Goal: Task Accomplishment & Management: Manage account settings

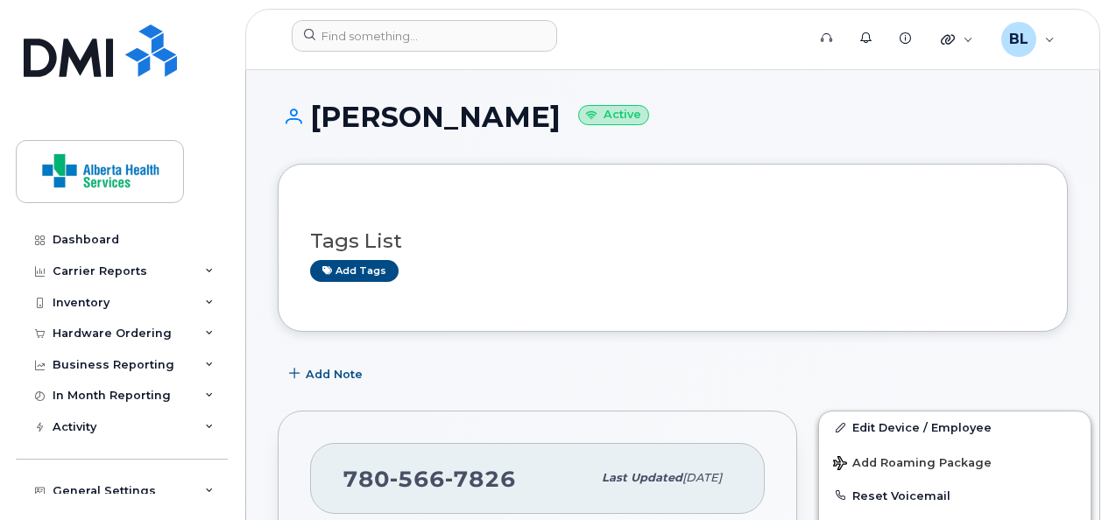
scroll to position [336, 0]
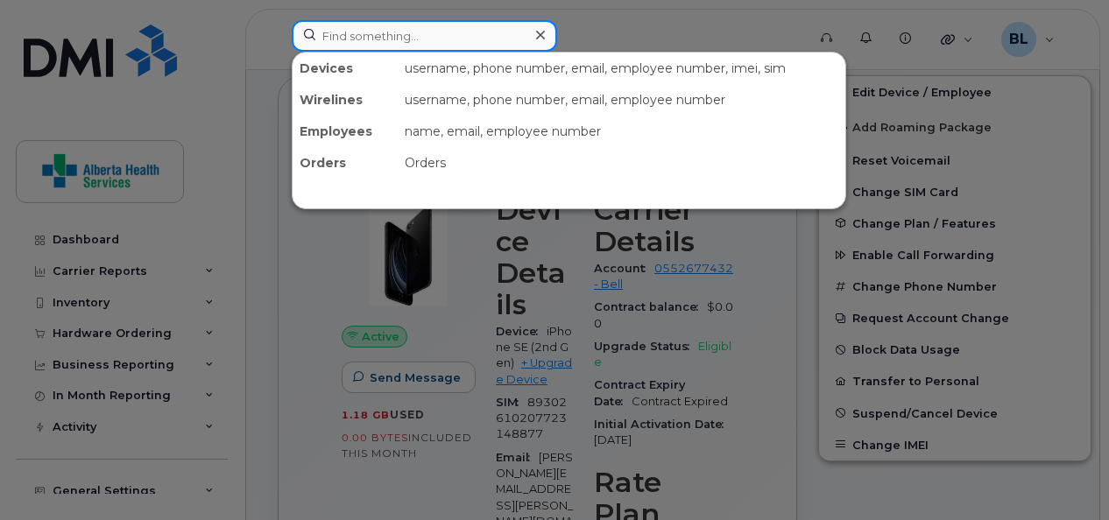
click at [343, 35] on input at bounding box center [424, 36] width 265 height 32
paste input "403-971-0052"
type input "403-971-0052"
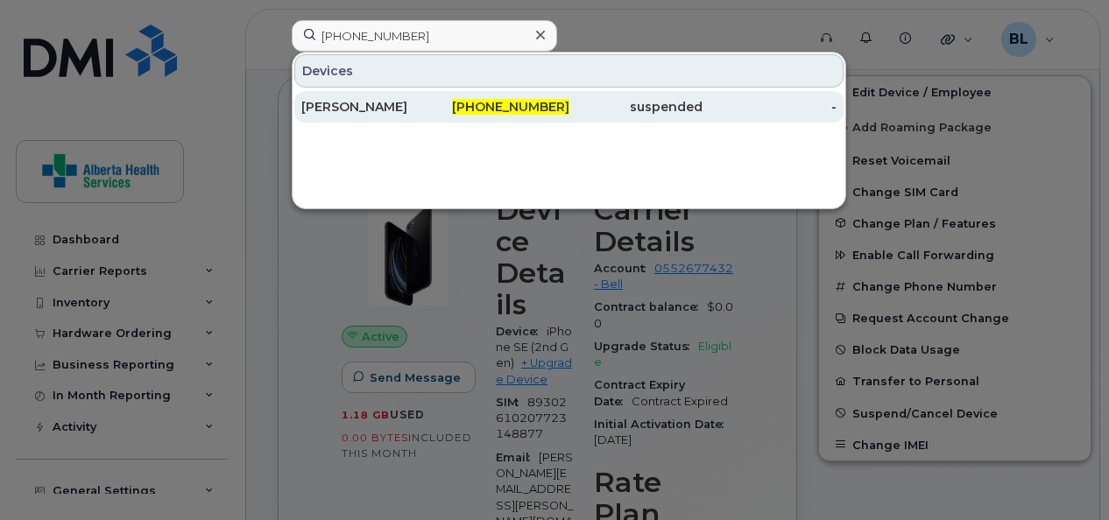
click at [301, 104] on div "[PERSON_NAME]" at bounding box center [368, 107] width 134 height 18
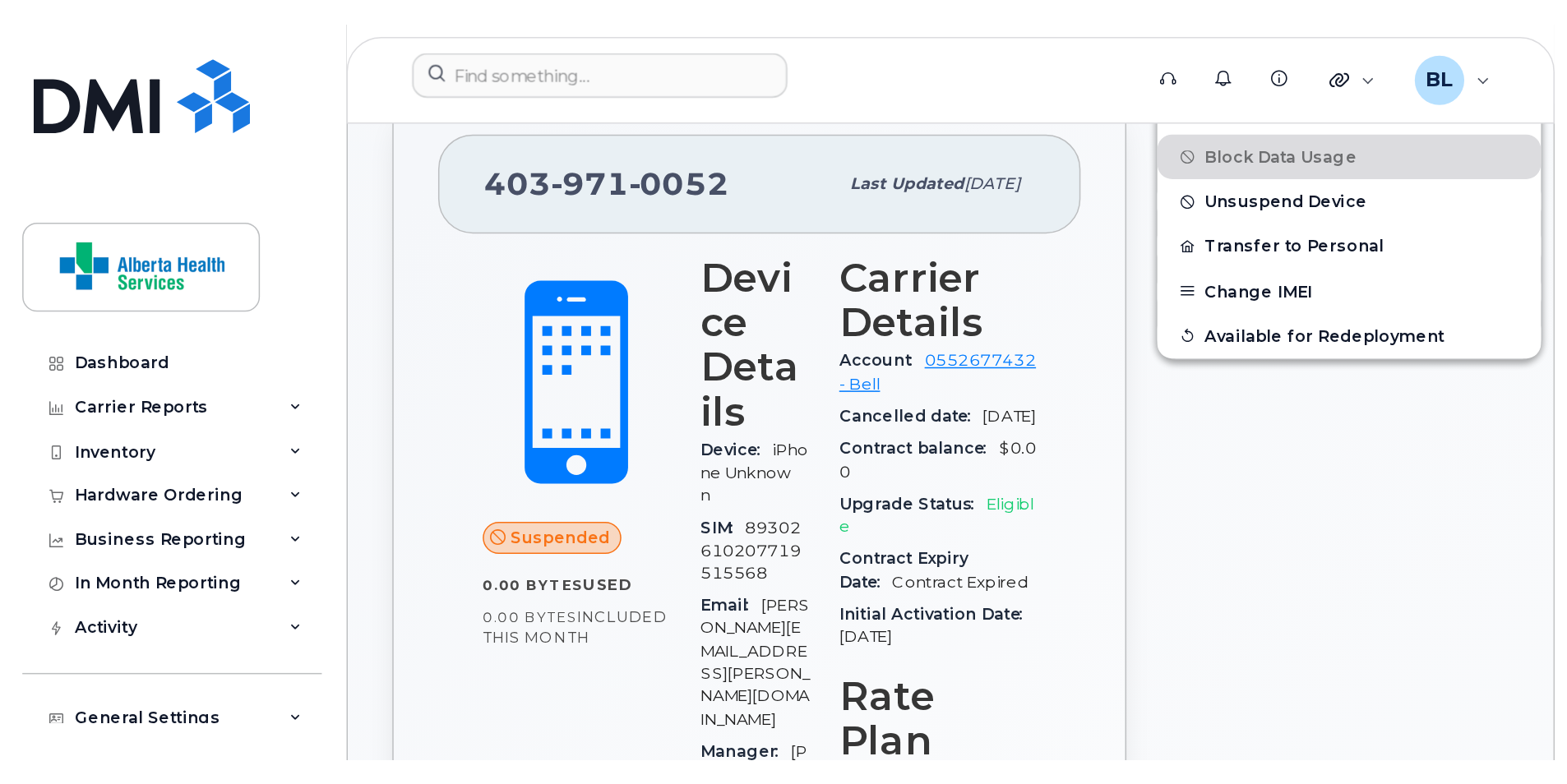
scroll to position [391, 0]
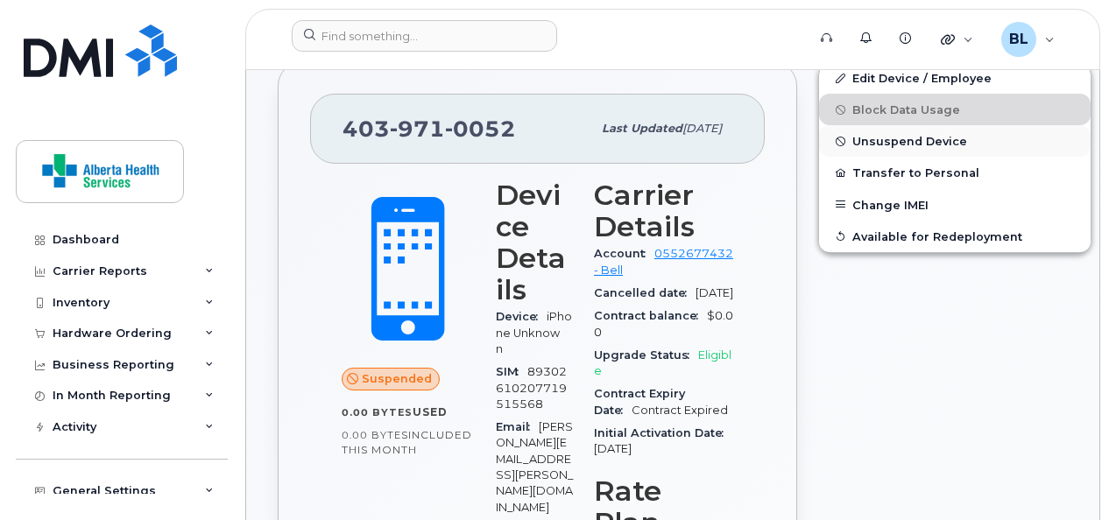
click at [939, 142] on span "Unsuspend Device" at bounding box center [909, 141] width 115 height 13
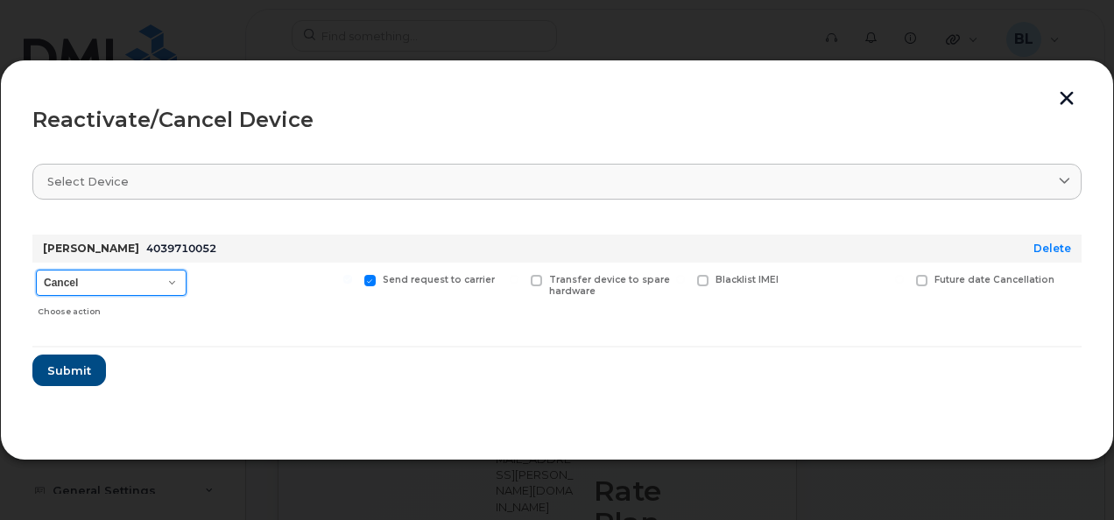
click at [173, 285] on select "Cancel Suspend - Extend Suspension Reactivate" at bounding box center [111, 283] width 151 height 26
select select "[object Object]"
click at [36, 270] on select "Cancel Suspend - Extend Suspension Reactivate" at bounding box center [111, 283] width 151 height 26
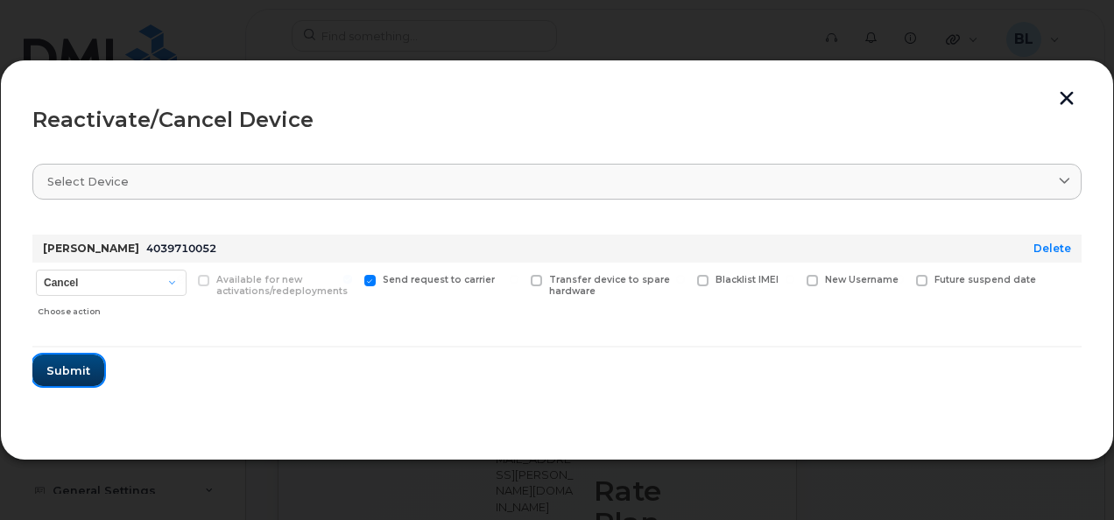
click at [70, 365] on span "Submit" at bounding box center [68, 371] width 44 height 17
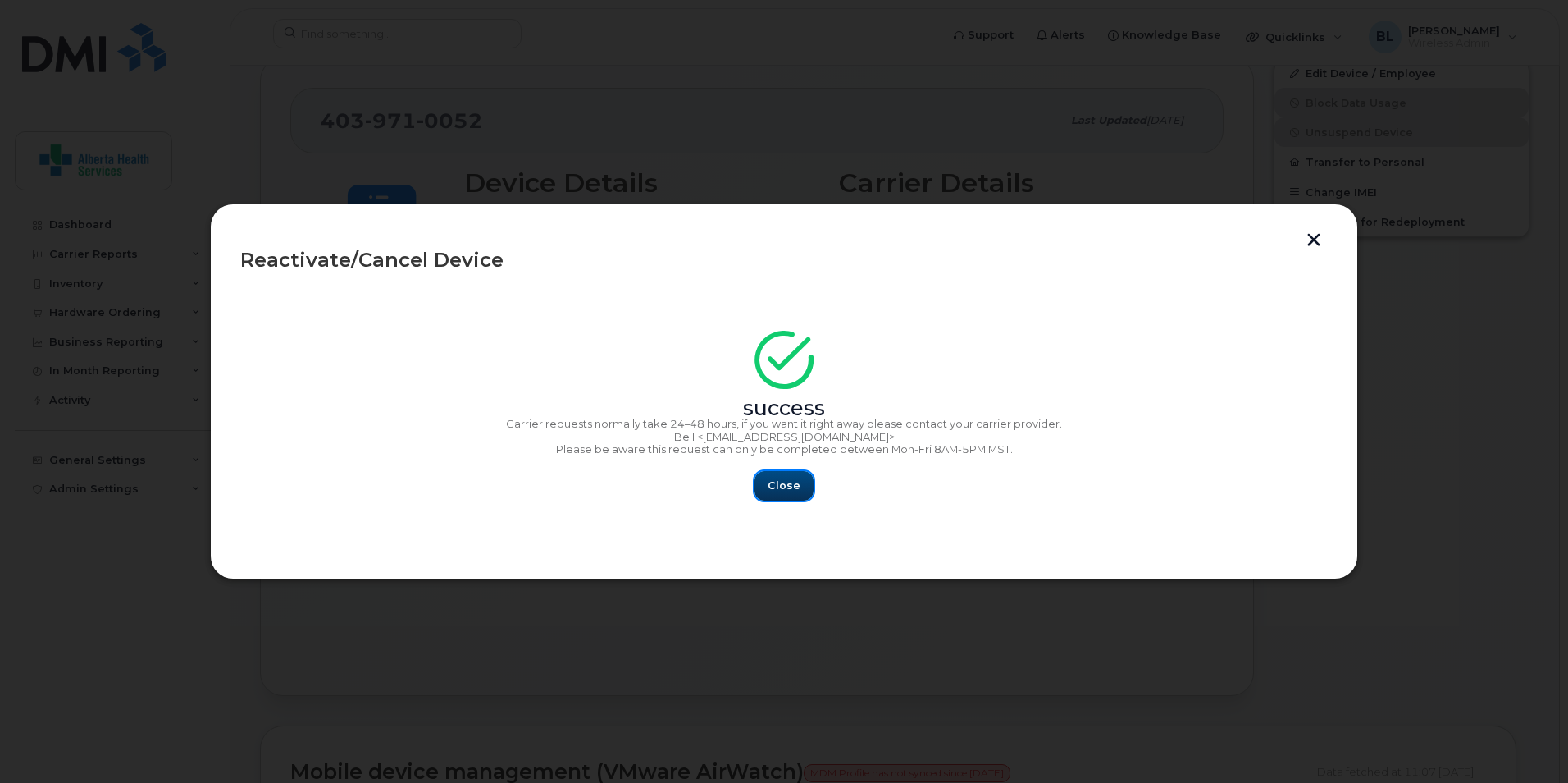
click at [781, 485] on span "Close" at bounding box center [784, 485] width 33 height 16
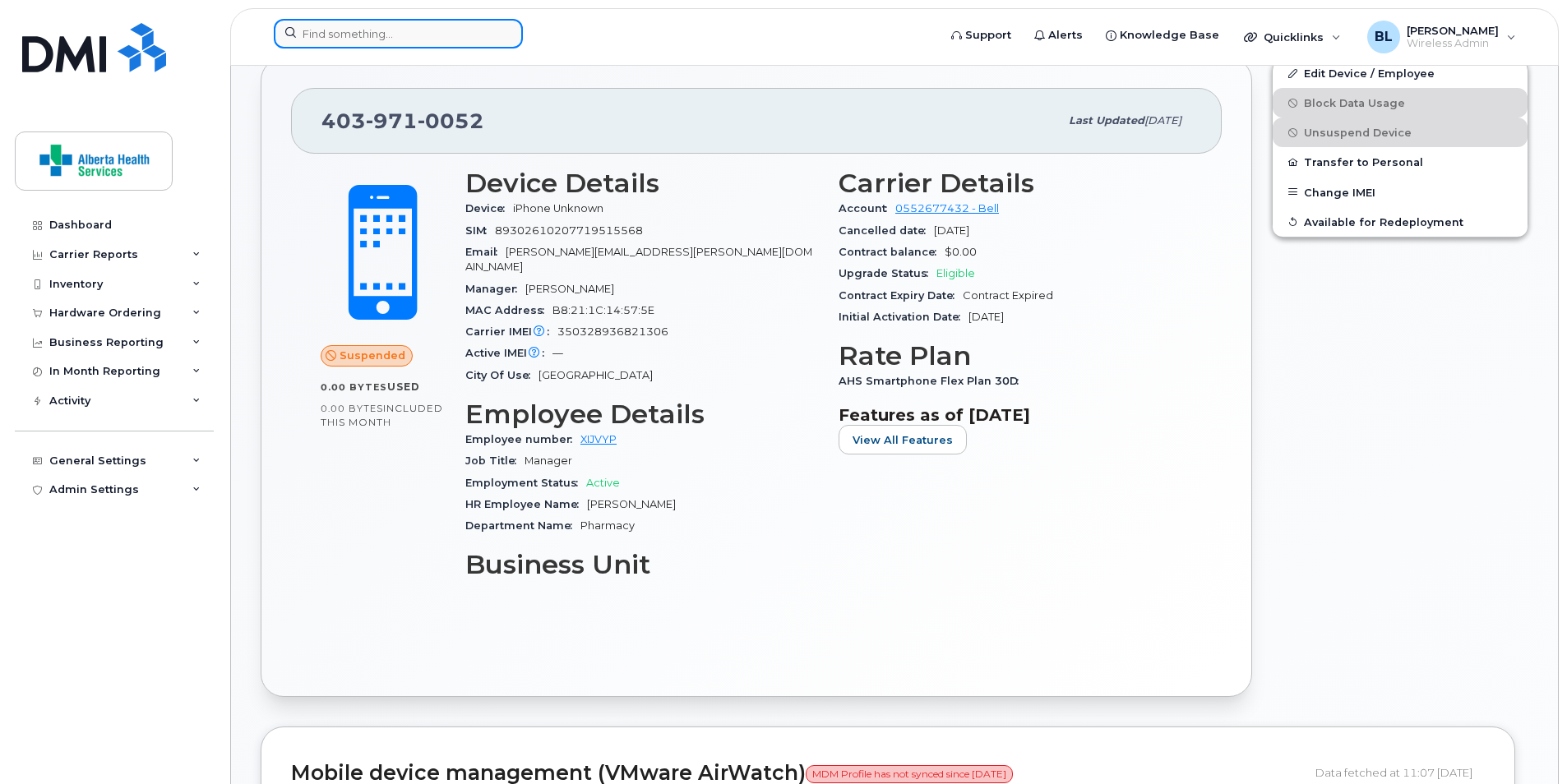
click at [412, 34] on input at bounding box center [398, 34] width 249 height 30
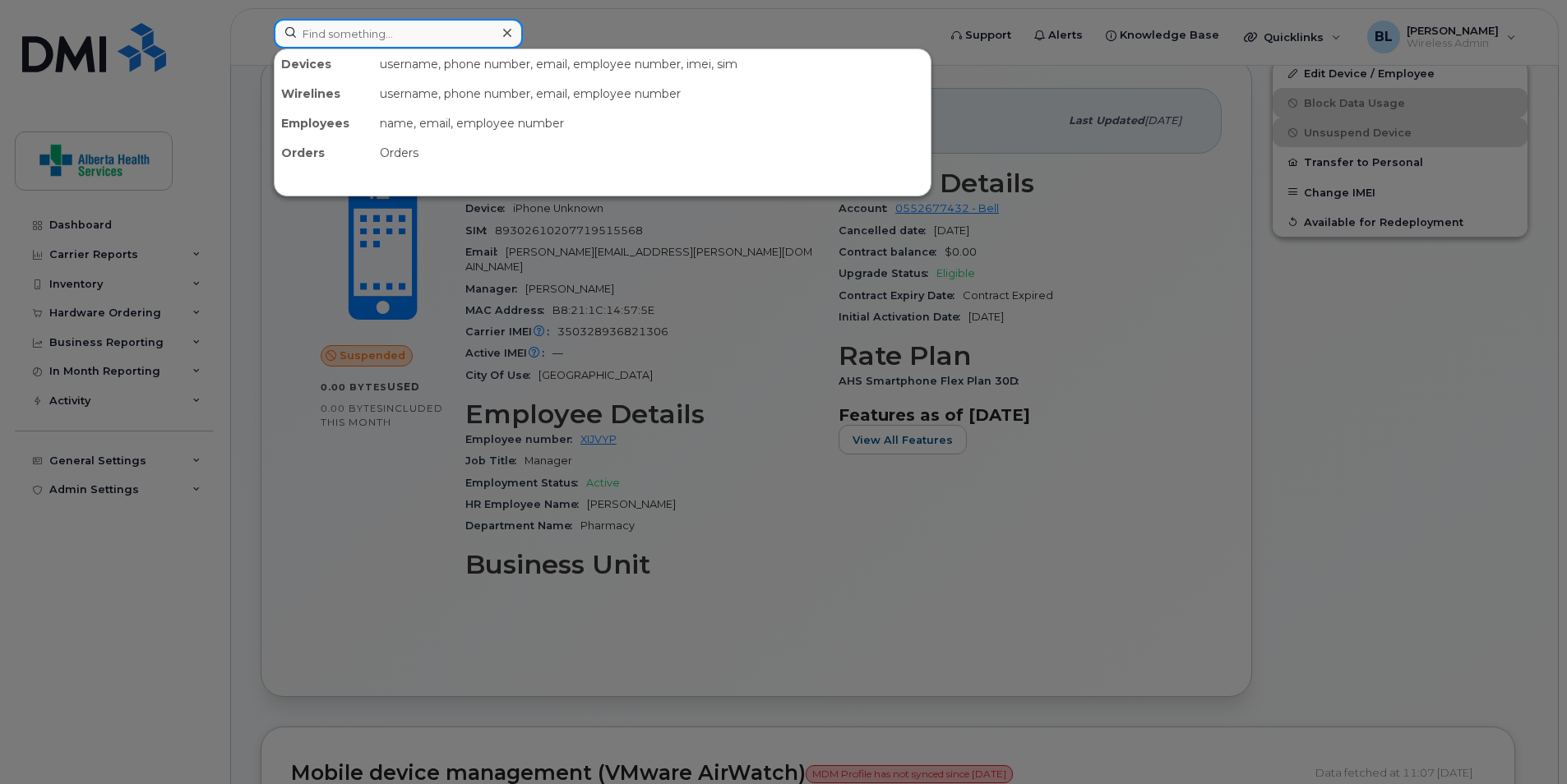
paste input "[PHONE_NUMBER]"
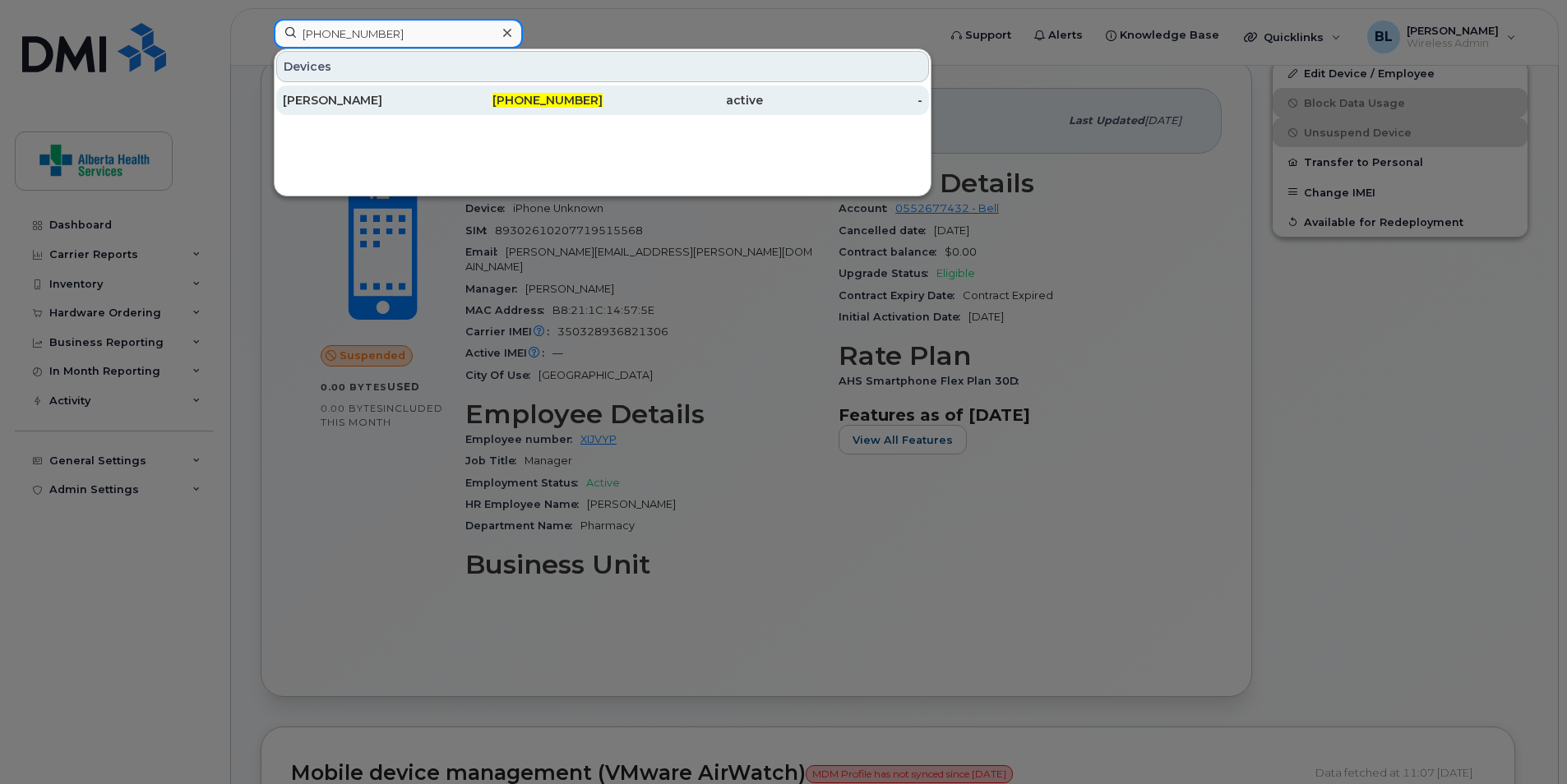
type input "[PHONE_NUMBER]"
click at [341, 104] on div "[PERSON_NAME]" at bounding box center [362, 100] width 160 height 17
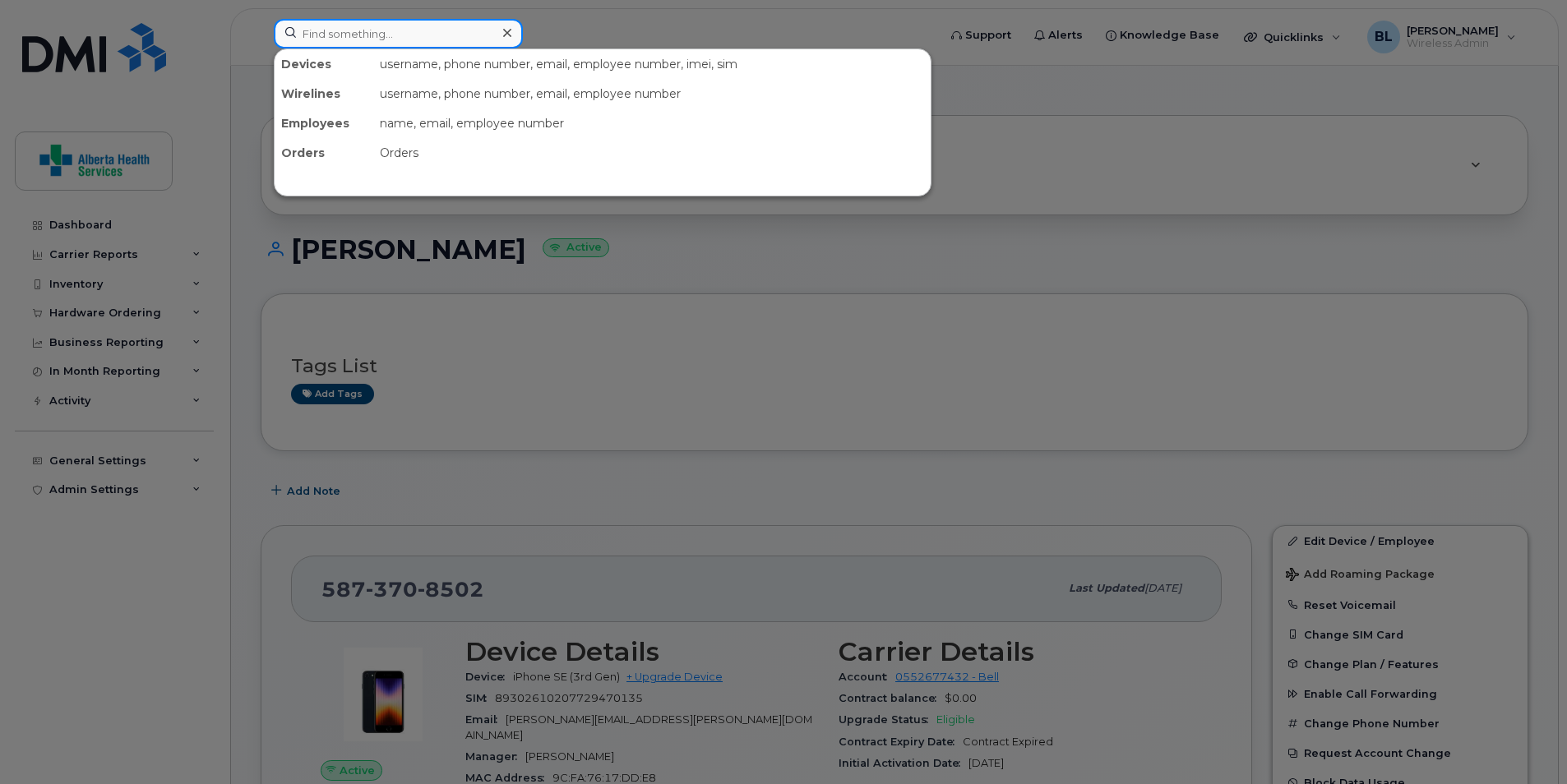
click at [385, 37] on input at bounding box center [398, 34] width 249 height 30
paste input "[PHONE_NUMBER]"
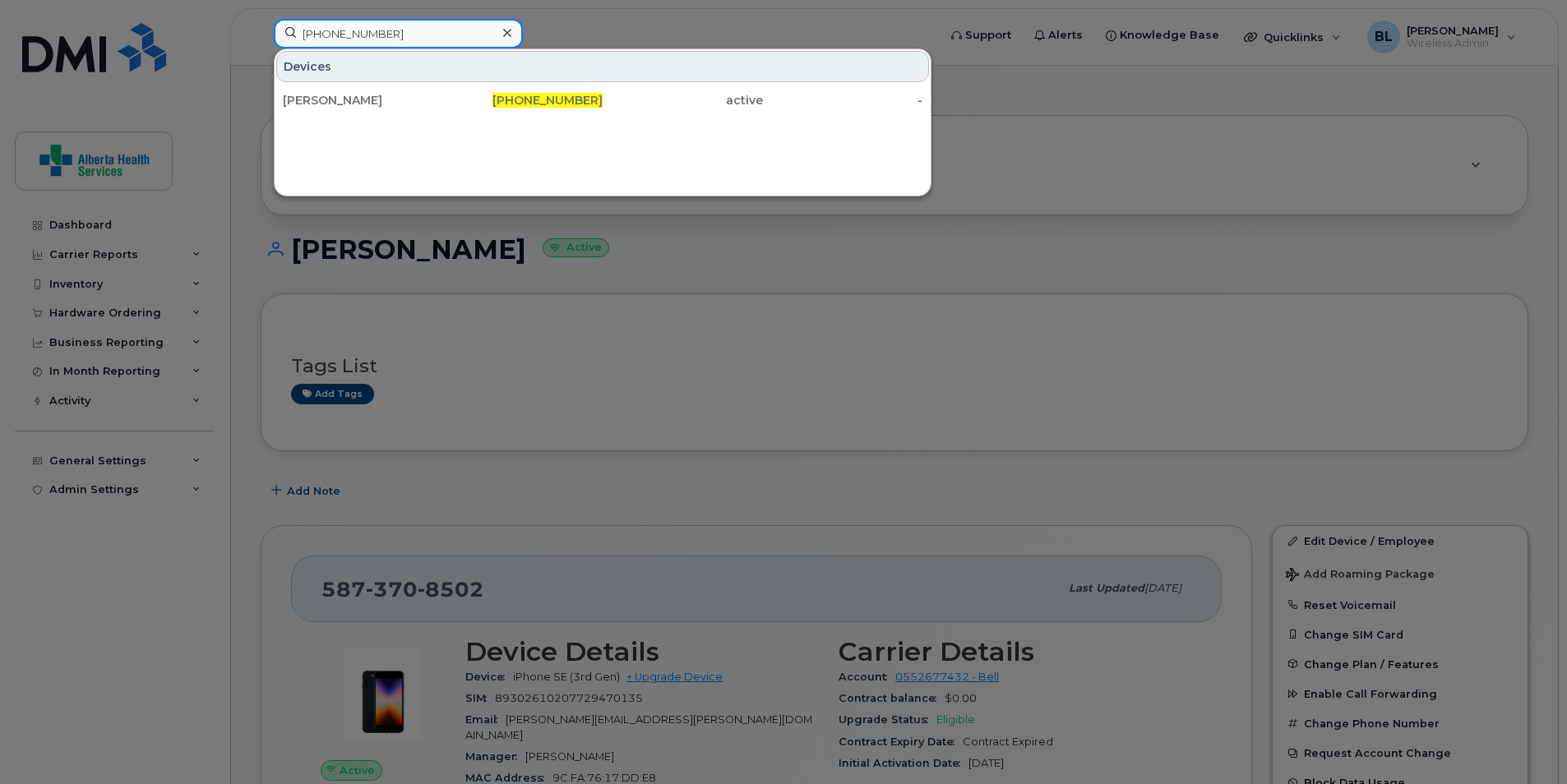
type input "[PHONE_NUMBER]"
drag, startPoint x: 375, startPoint y: 34, endPoint x: 116, endPoint y: 42, distance: 259.1
click at [261, 42] on div "587-370-8502 Devices Jacquie Whiffen 587-370-8502 active -" at bounding box center [601, 37] width 679 height 37
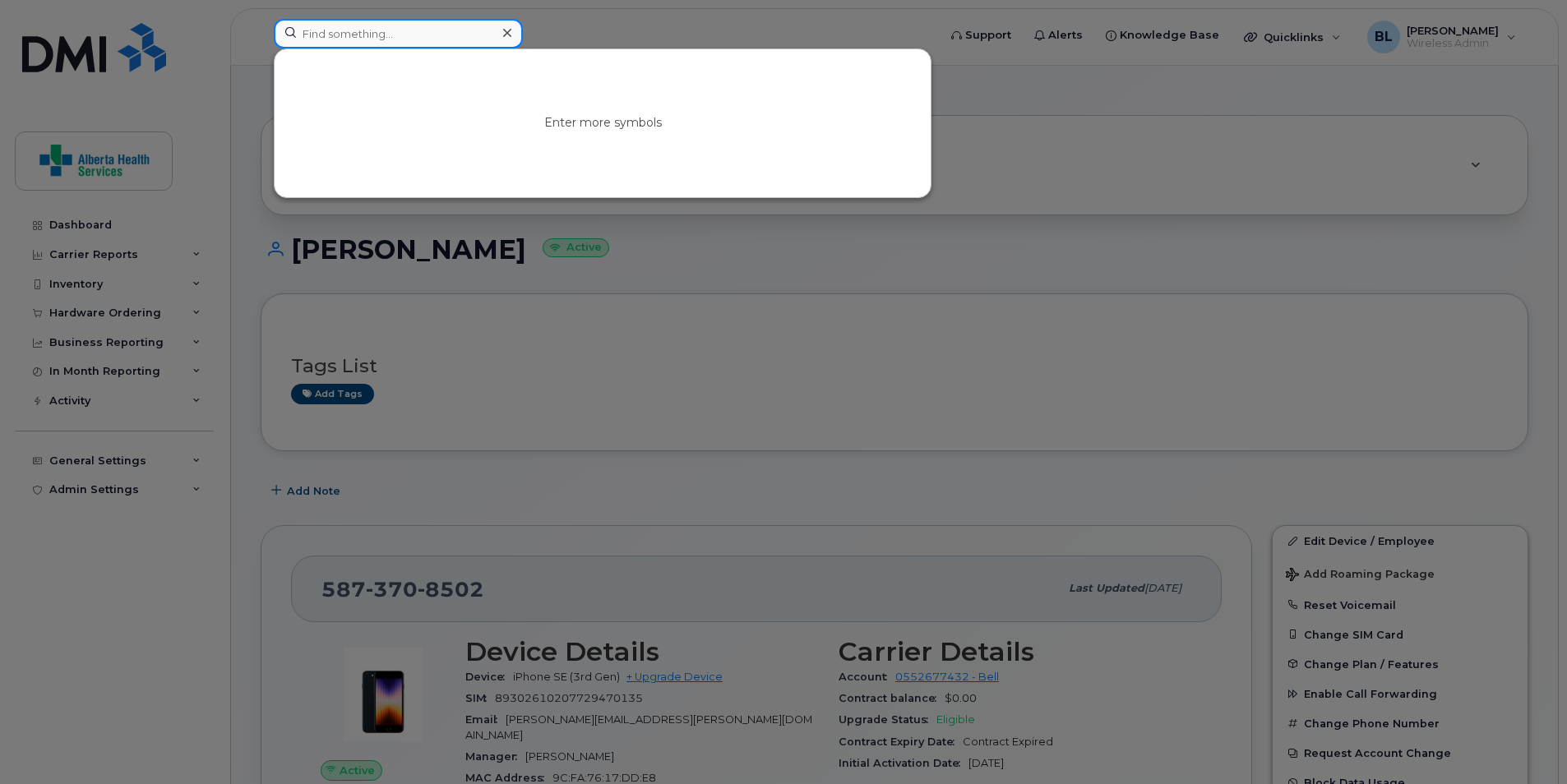
drag, startPoint x: 323, startPoint y: 21, endPoint x: 323, endPoint y: 30, distance: 9.0
click at [323, 23] on input at bounding box center [398, 34] width 249 height 30
paste input "403-715-0856"
type input "403-715-0856"
